Goal: Find specific page/section: Find specific page/section

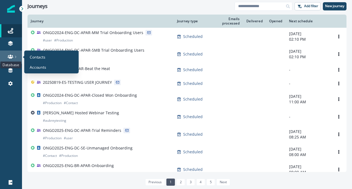
click at [10, 59] on icon at bounding box center [10, 56] width 5 height 5
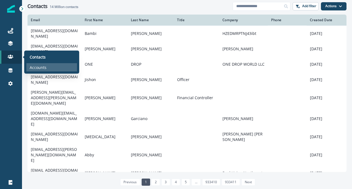
click at [43, 67] on p "Accounts" at bounding box center [38, 68] width 17 height 6
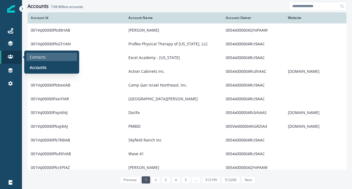
click at [37, 56] on p "Contacts" at bounding box center [38, 57] width 16 height 6
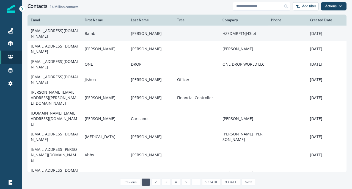
click at [53, 34] on td "[EMAIL_ADDRESS][DOMAIN_NAME]" at bounding box center [54, 34] width 54 height 16
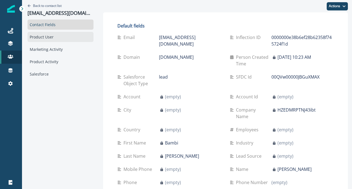
click at [63, 40] on div "Product User" at bounding box center [60, 37] width 66 height 10
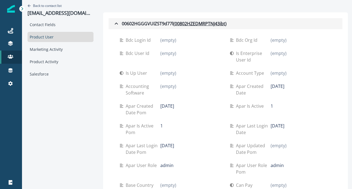
click at [113, 23] on icon "button" at bounding box center [116, 23] width 7 height 7
click at [113, 25] on icon "button" at bounding box center [116, 23] width 7 height 7
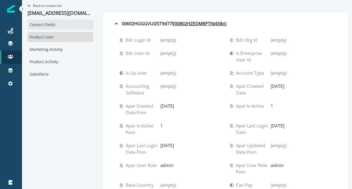
click at [60, 24] on div "Contact Fields" at bounding box center [60, 25] width 66 height 10
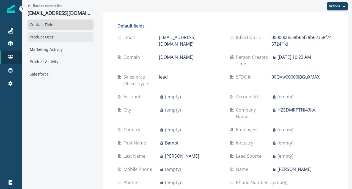
click at [63, 36] on div "Product User" at bounding box center [60, 37] width 66 height 10
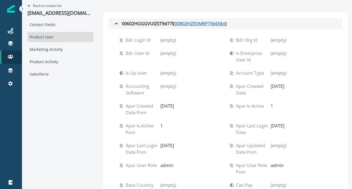
click at [200, 24] on u "00802HZEDMRPTNJ43ibt" at bounding box center [200, 23] width 51 height 7
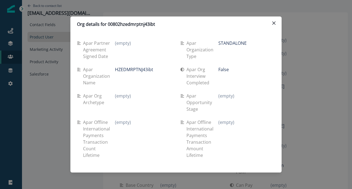
scroll to position [977, 0]
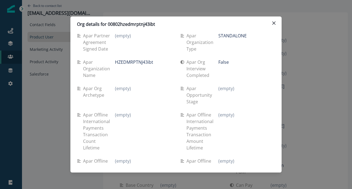
drag, startPoint x: 186, startPoint y: 48, endPoint x: 228, endPoint y: 66, distance: 44.9
click at [228, 66] on div "Apar org interview completed False" at bounding box center [227, 69] width 95 height 26
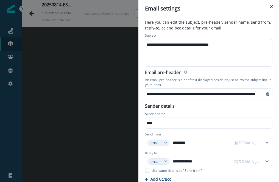
scroll to position [49, 0]
